Goal: Information Seeking & Learning: Learn about a topic

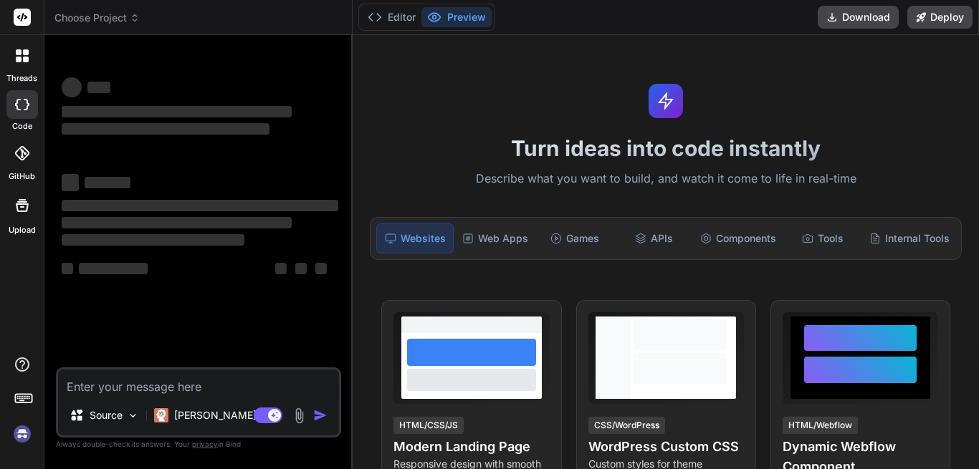
click at [135, 378] on textarea at bounding box center [198, 383] width 281 height 26
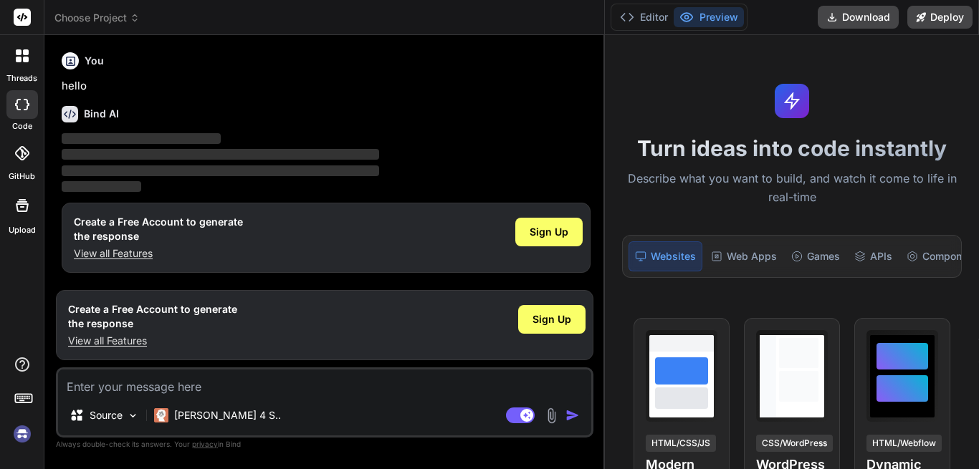
type textarea "x"
drag, startPoint x: 352, startPoint y: 99, endPoint x: 695, endPoint y: 100, distance: 343.2
click at [695, 100] on div "Choose Project Created with Pixso. Bind AI Web Search Created with Pixso. Code …" at bounding box center [511, 234] width 934 height 469
click at [130, 395] on textarea at bounding box center [324, 383] width 533 height 26
type textarea "w"
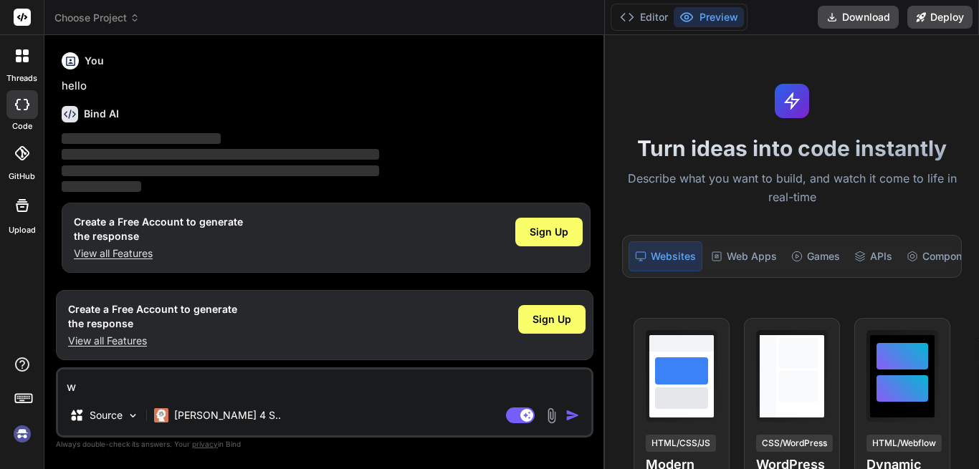
type textarea "x"
type textarea "wh"
type textarea "x"
type textarea "w"
type textarea "x"
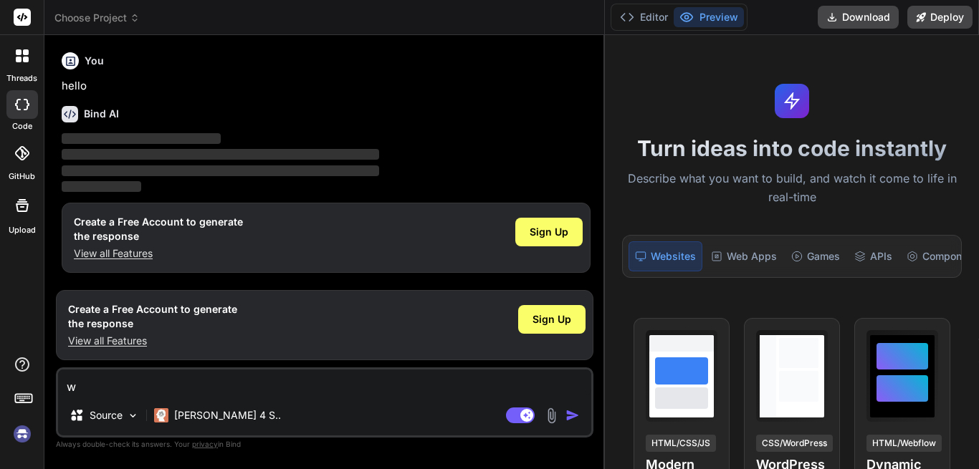
type textarea "x"
type textarea "w"
type textarea "x"
type textarea "wh"
type textarea "x"
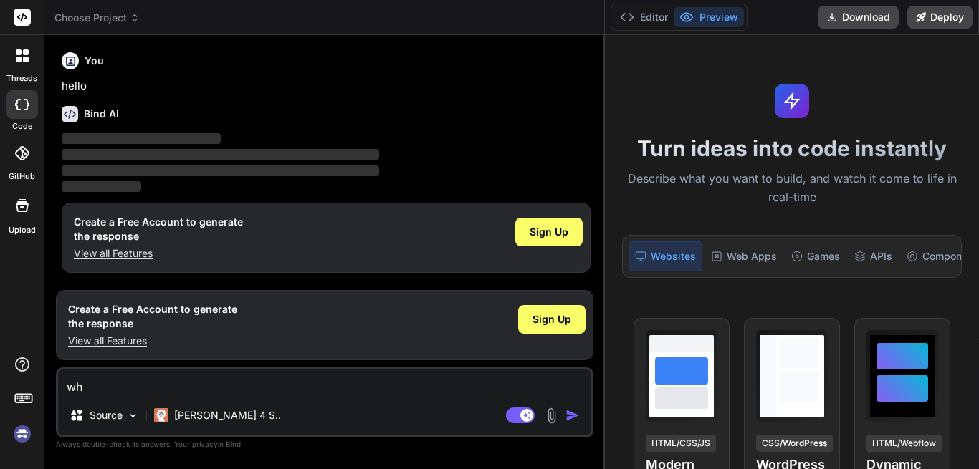
type textarea "wha"
type textarea "x"
type textarea "what"
type textarea "x"
type textarea "what"
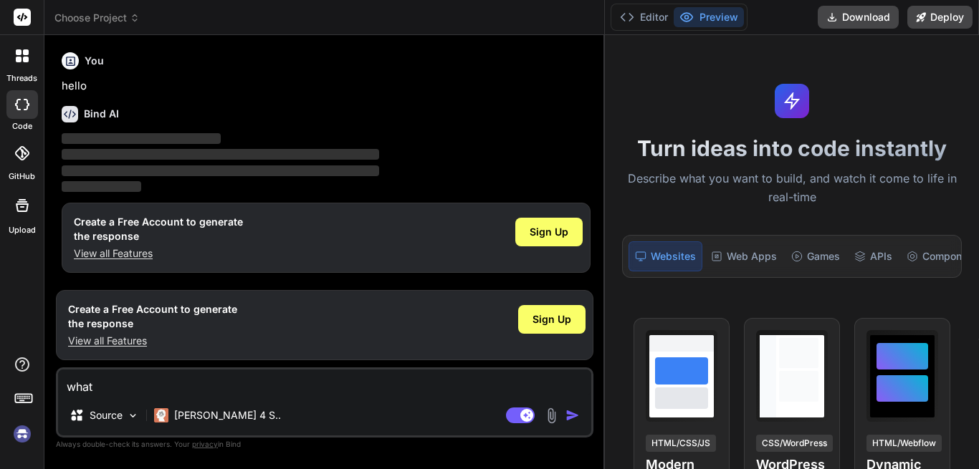
type textarea "x"
type textarea "what i"
type textarea "x"
type textarea "what is"
type textarea "x"
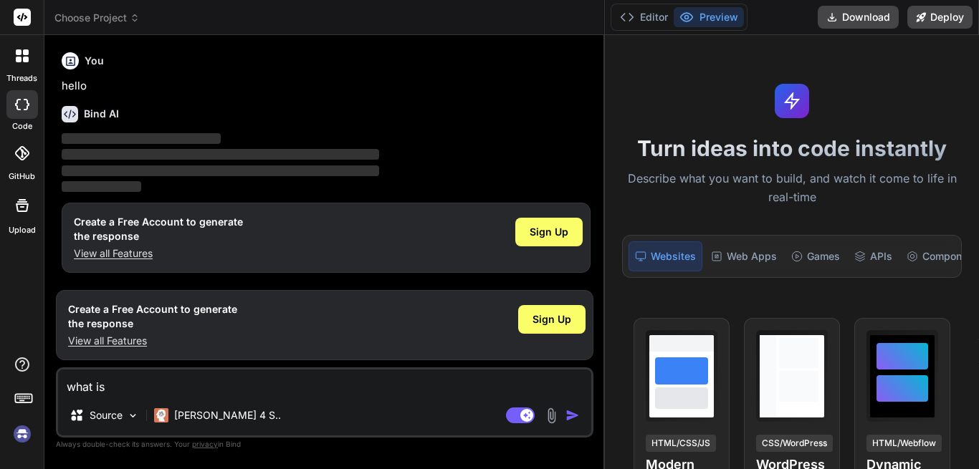
type textarea "what is"
type textarea "x"
type textarea "what is Q"
type textarea "x"
type textarea "what is QA"
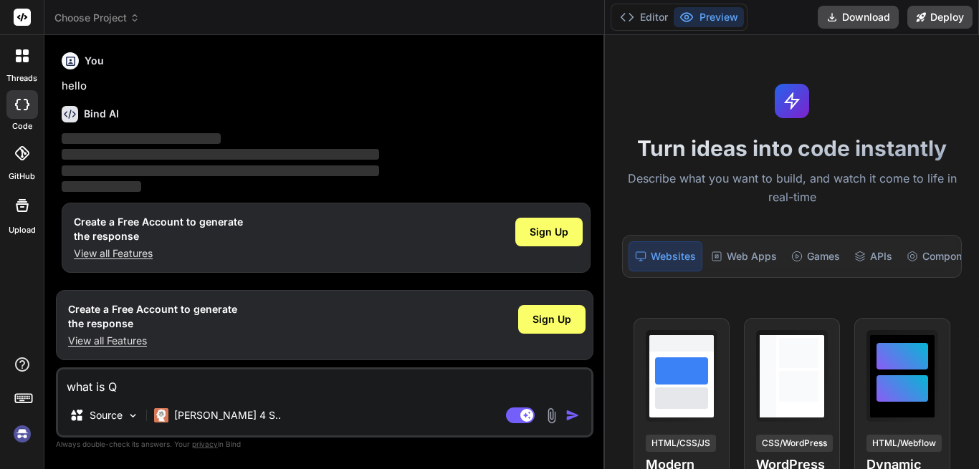
type textarea "x"
type textarea "what is QA"
click at [568, 412] on img "button" at bounding box center [572, 415] width 14 height 14
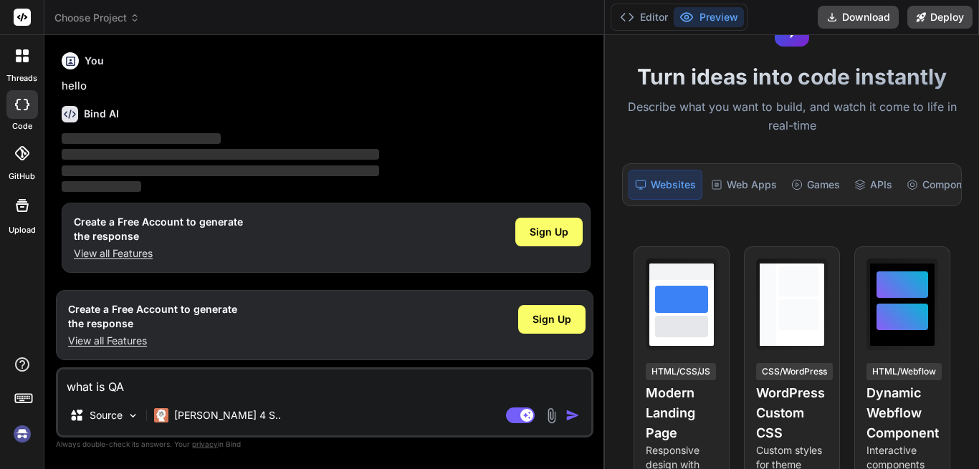
click at [252, 372] on textarea "what is QA" at bounding box center [324, 383] width 533 height 26
click at [577, 320] on div "Sign Up" at bounding box center [551, 319] width 67 height 29
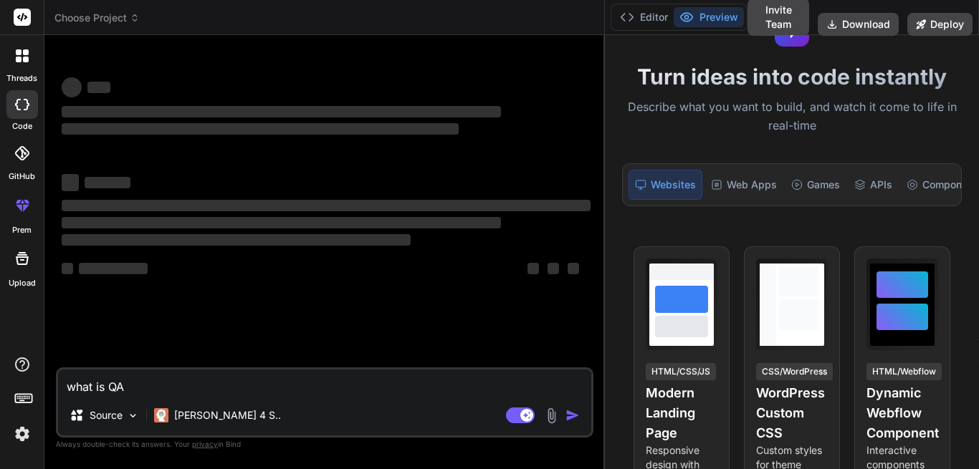
scroll to position [27, 0]
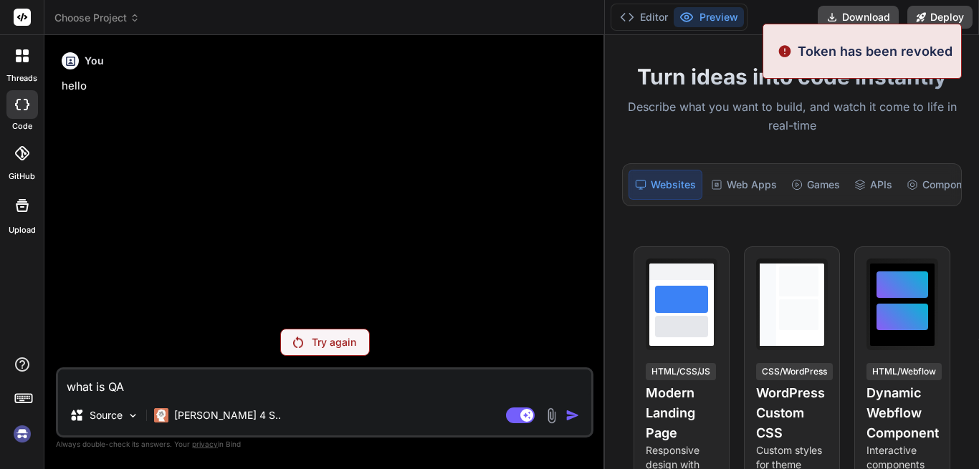
click at [353, 337] on p "Try again" at bounding box center [334, 342] width 44 height 14
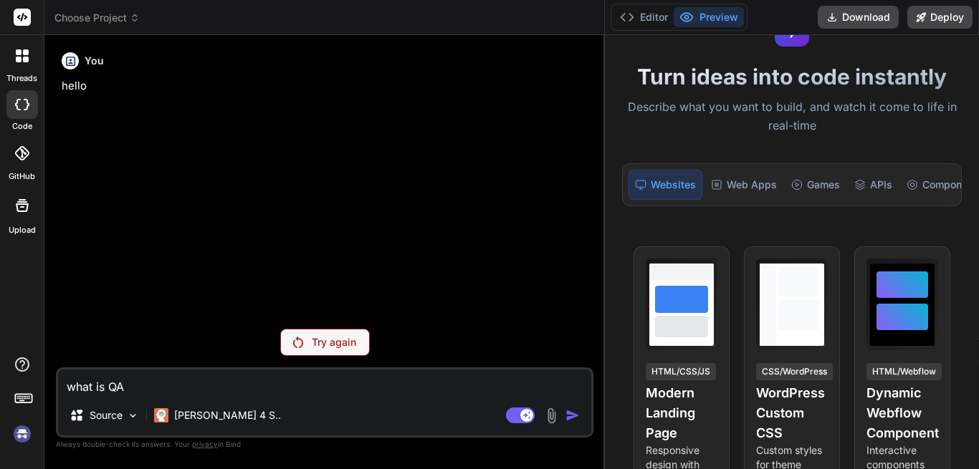
click at [328, 354] on div "Try again" at bounding box center [325, 342] width 90 height 27
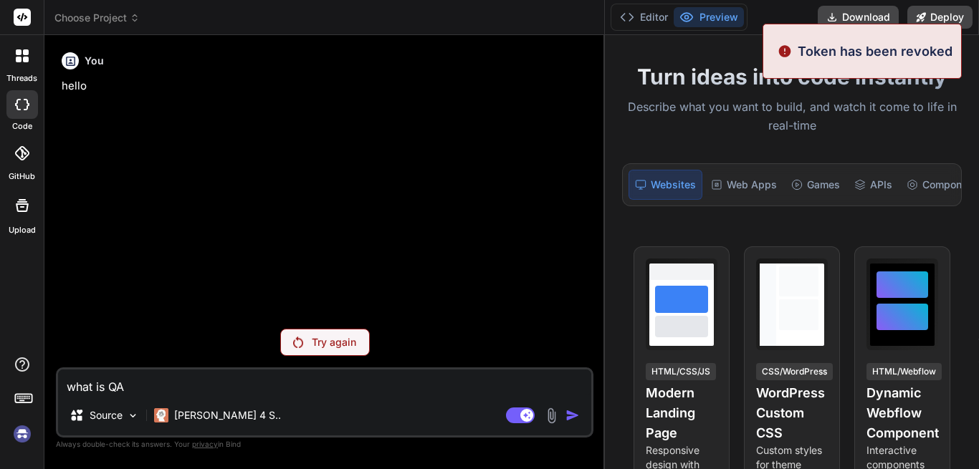
click at [328, 354] on div "Try again" at bounding box center [325, 342] width 90 height 27
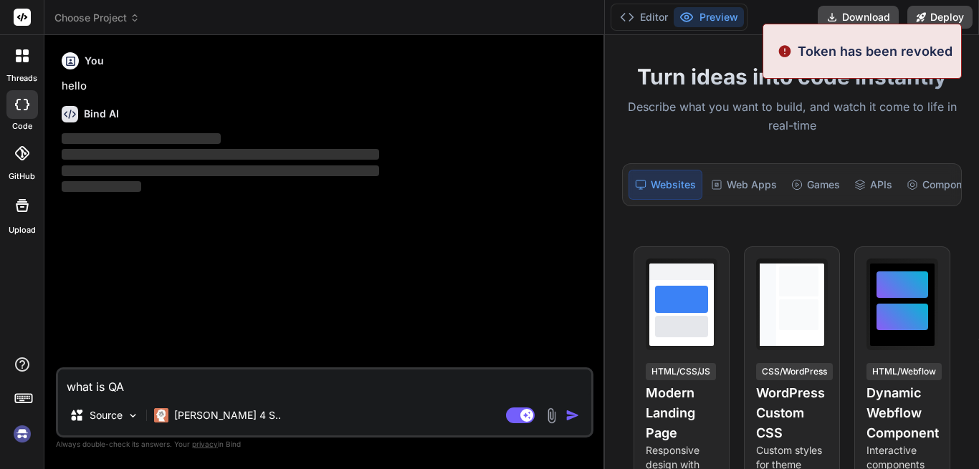
type textarea "x"
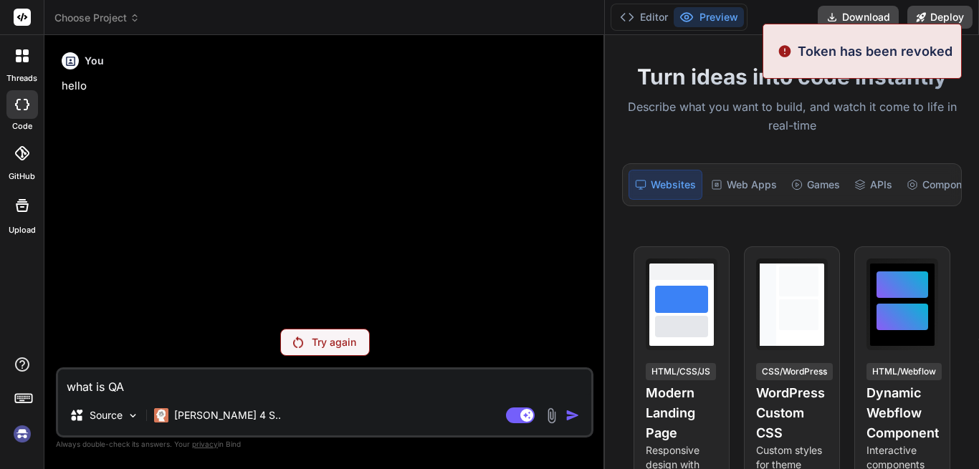
click at [835, 54] on p "Token has been revoked" at bounding box center [875, 51] width 155 height 19
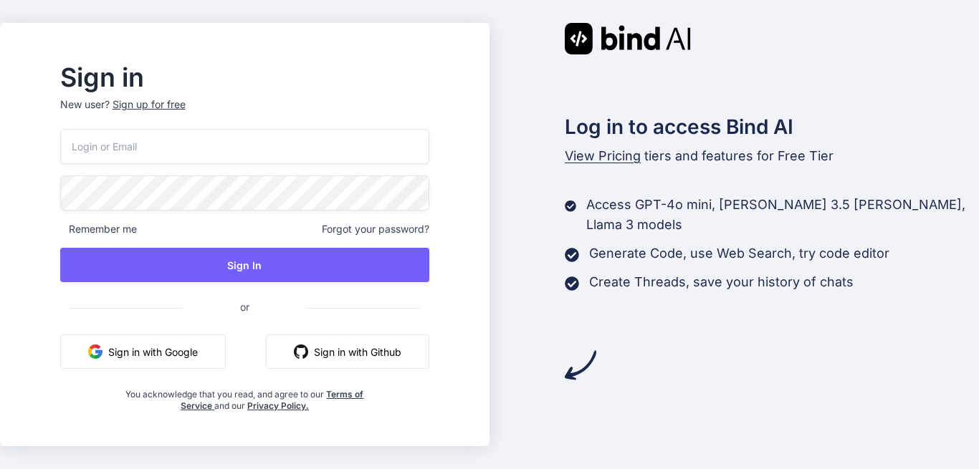
click at [211, 153] on input "email" at bounding box center [244, 146] width 369 height 35
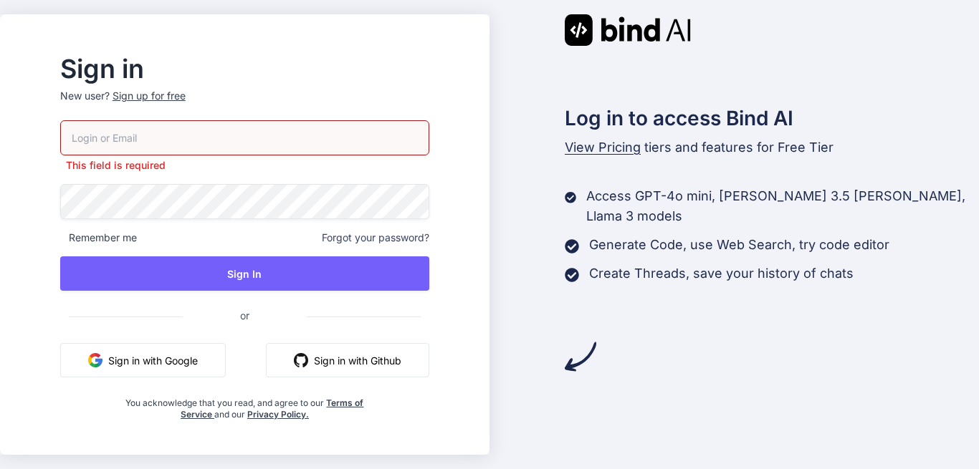
click at [183, 144] on input "email" at bounding box center [244, 137] width 369 height 35
paste input "Rakesh@yopmail.com"
type input "Rakesh@yopmail.com"
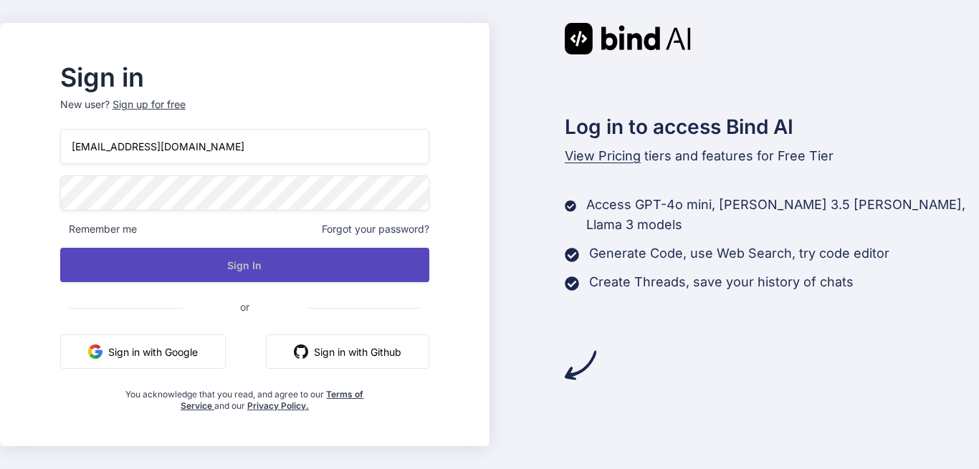
click at [232, 279] on button "Sign In" at bounding box center [244, 265] width 369 height 34
